Goal: Check status

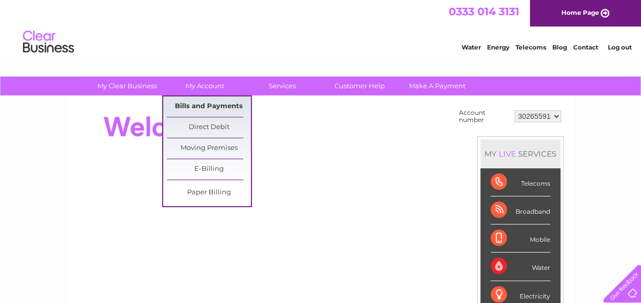
click at [211, 103] on link "Bills and Payments" at bounding box center [209, 106] width 84 height 20
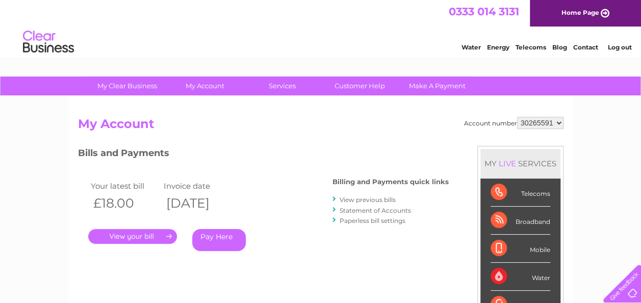
click at [145, 237] on link "." at bounding box center [132, 236] width 89 height 15
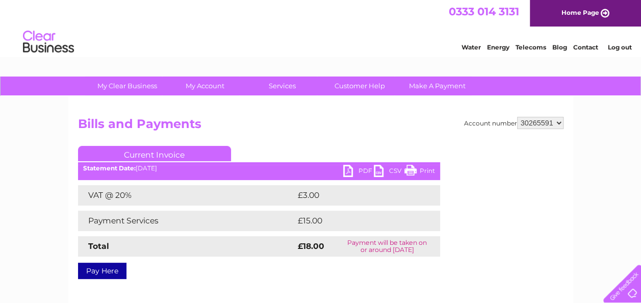
click at [355, 172] on link "PDF" at bounding box center [358, 172] width 31 height 15
